Goal: Task Accomplishment & Management: Manage account settings

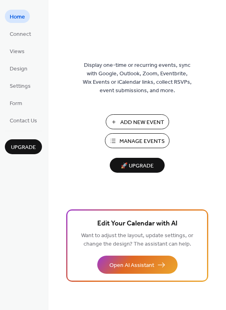
click at [138, 141] on span "Manage Events" at bounding box center [141, 141] width 45 height 8
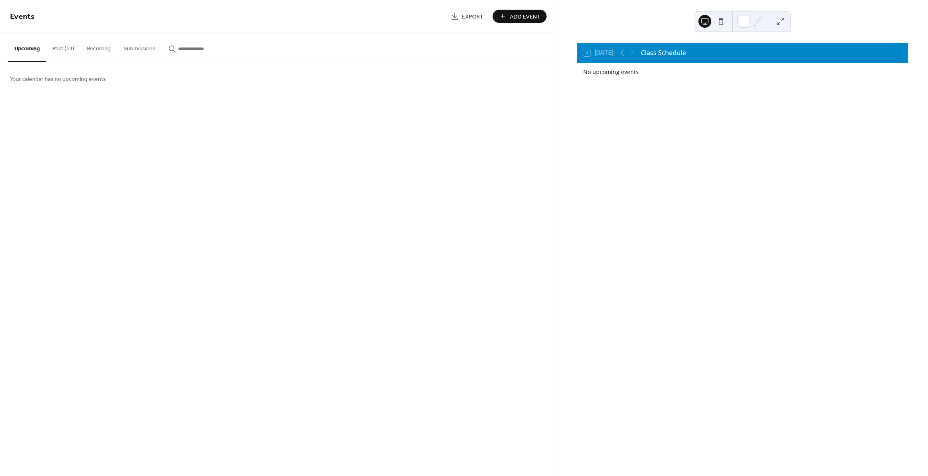
click at [60, 46] on button "Past (39)" at bounding box center [63, 47] width 34 height 29
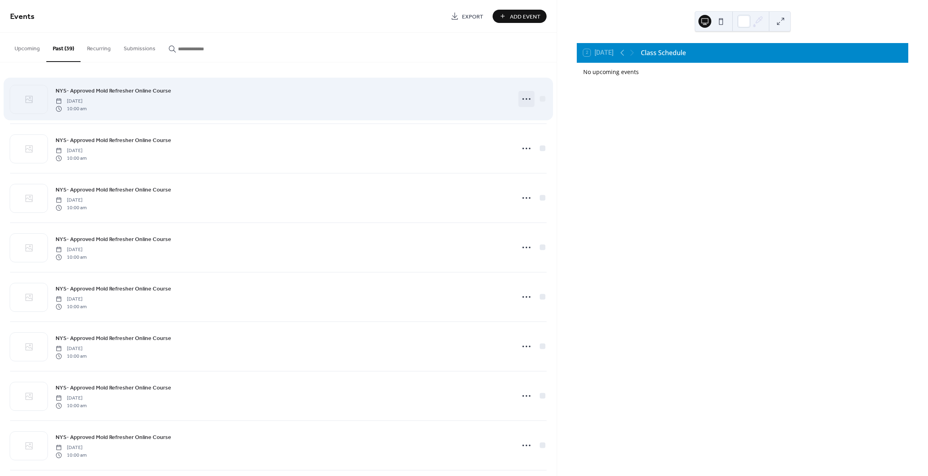
click at [520, 96] on icon at bounding box center [526, 99] width 13 height 13
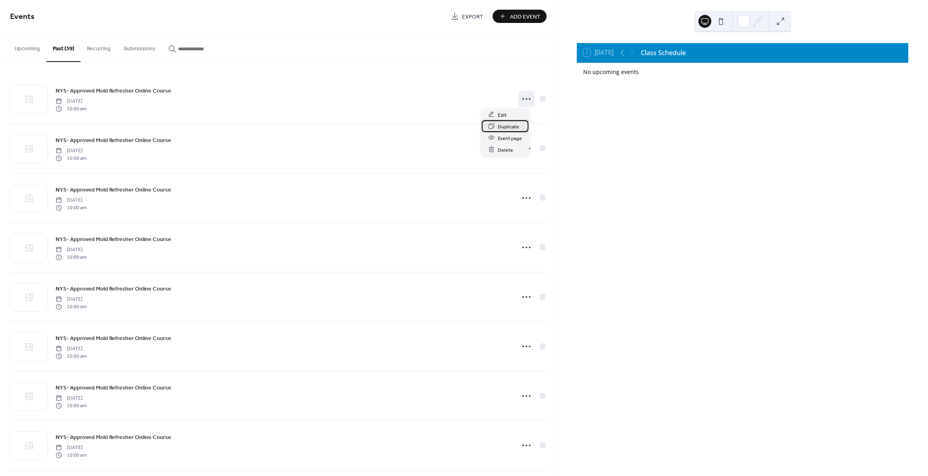
click at [513, 127] on span "Duplicate" at bounding box center [508, 126] width 21 height 8
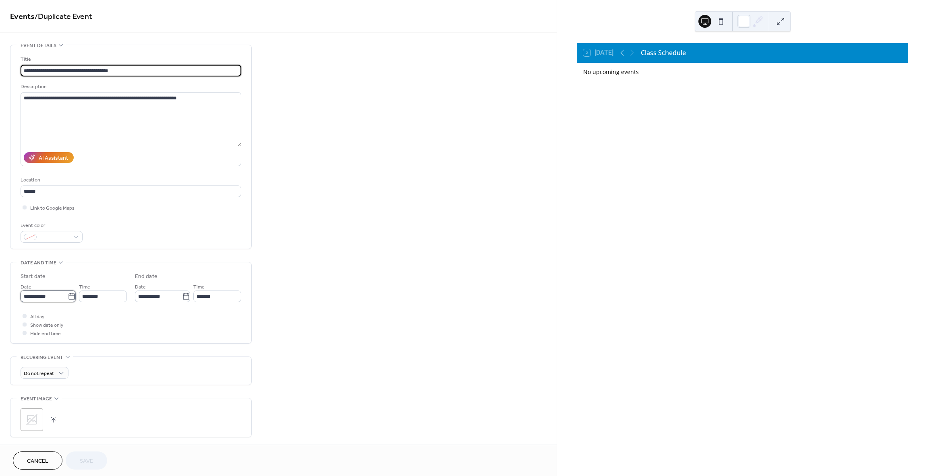
click at [60, 301] on input "**********" at bounding box center [44, 297] width 47 height 12
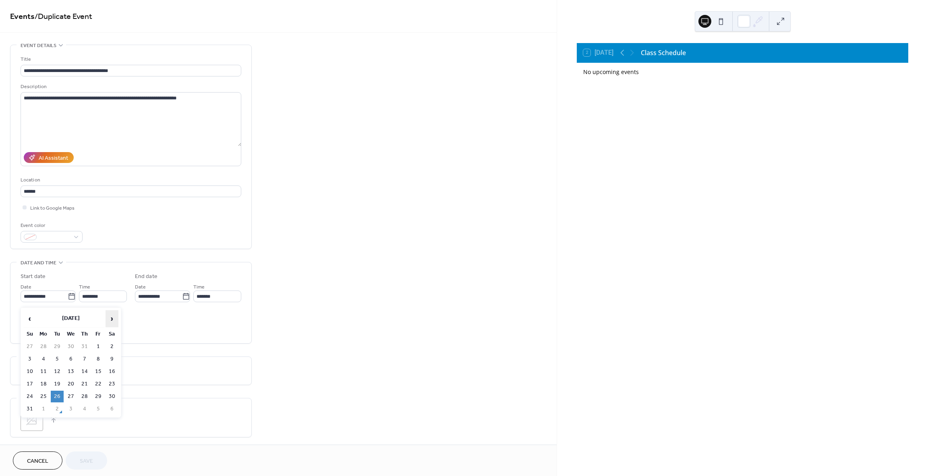
click at [112, 319] on span "›" at bounding box center [112, 319] width 12 height 16
click at [86, 382] on td "25" at bounding box center [84, 385] width 13 height 12
type input "**********"
click at [83, 457] on span "Save" at bounding box center [86, 461] width 13 height 8
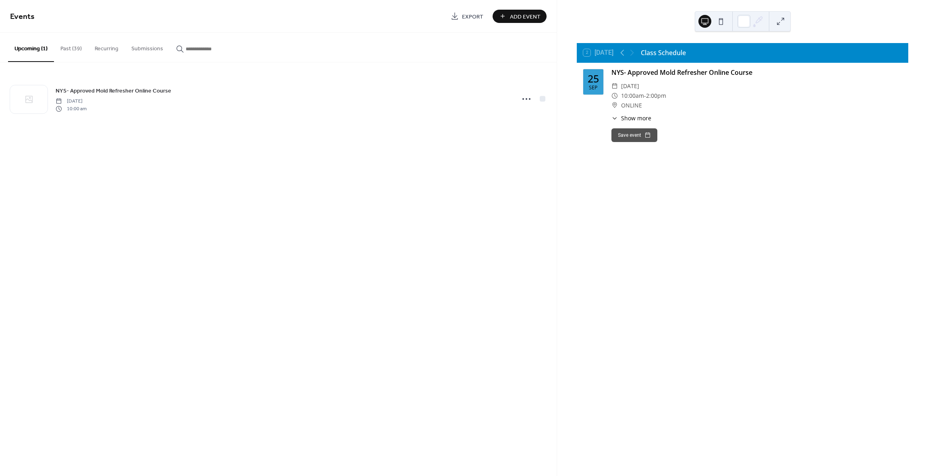
click at [635, 136] on button "Save event" at bounding box center [634, 135] width 46 height 14
click at [788, 131] on div "Save event" at bounding box center [756, 135] width 290 height 14
